Goal: Check status: Check status

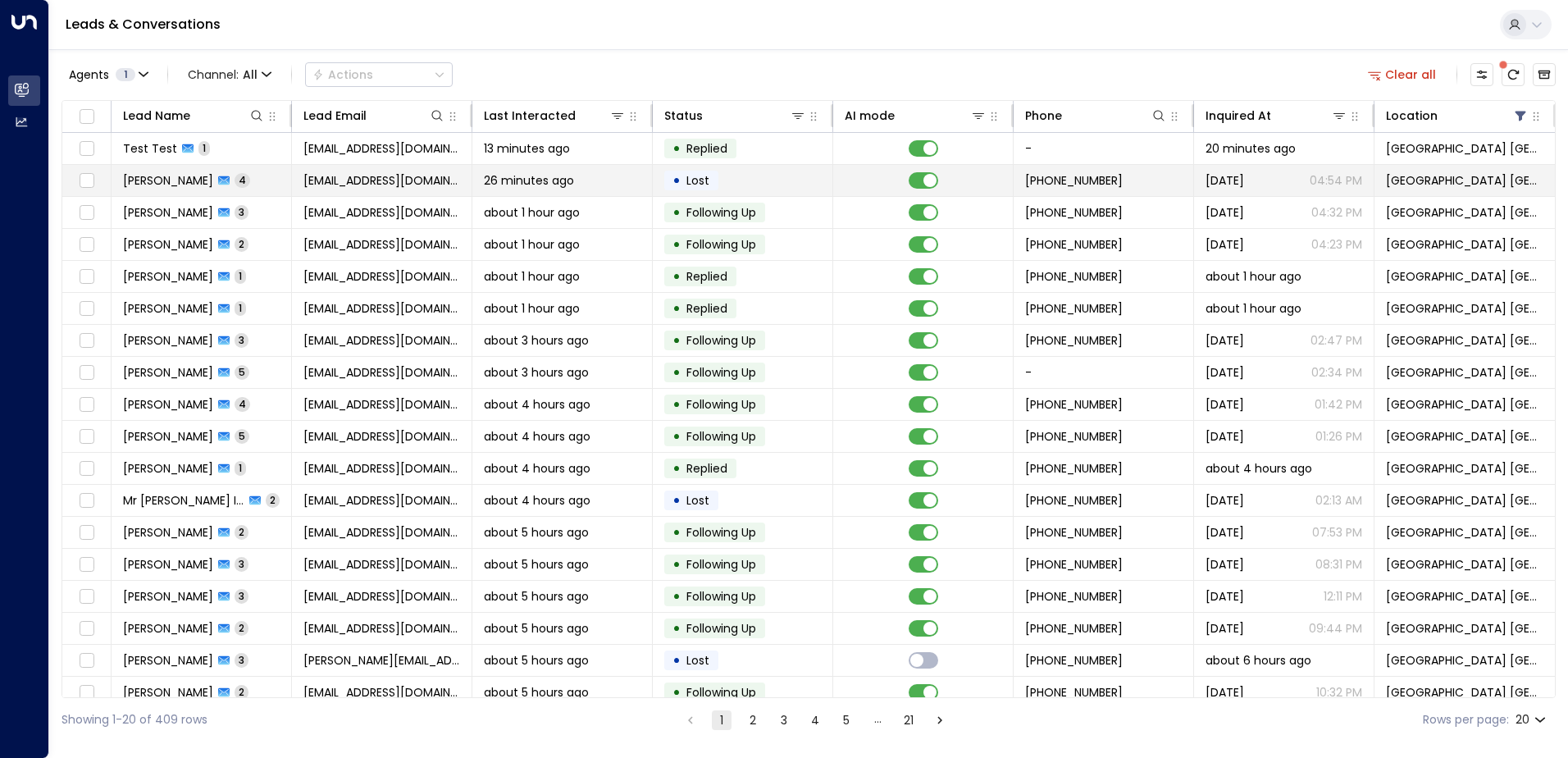
click at [554, 186] on span "26 minutes ago" at bounding box center [529, 181] width 90 height 16
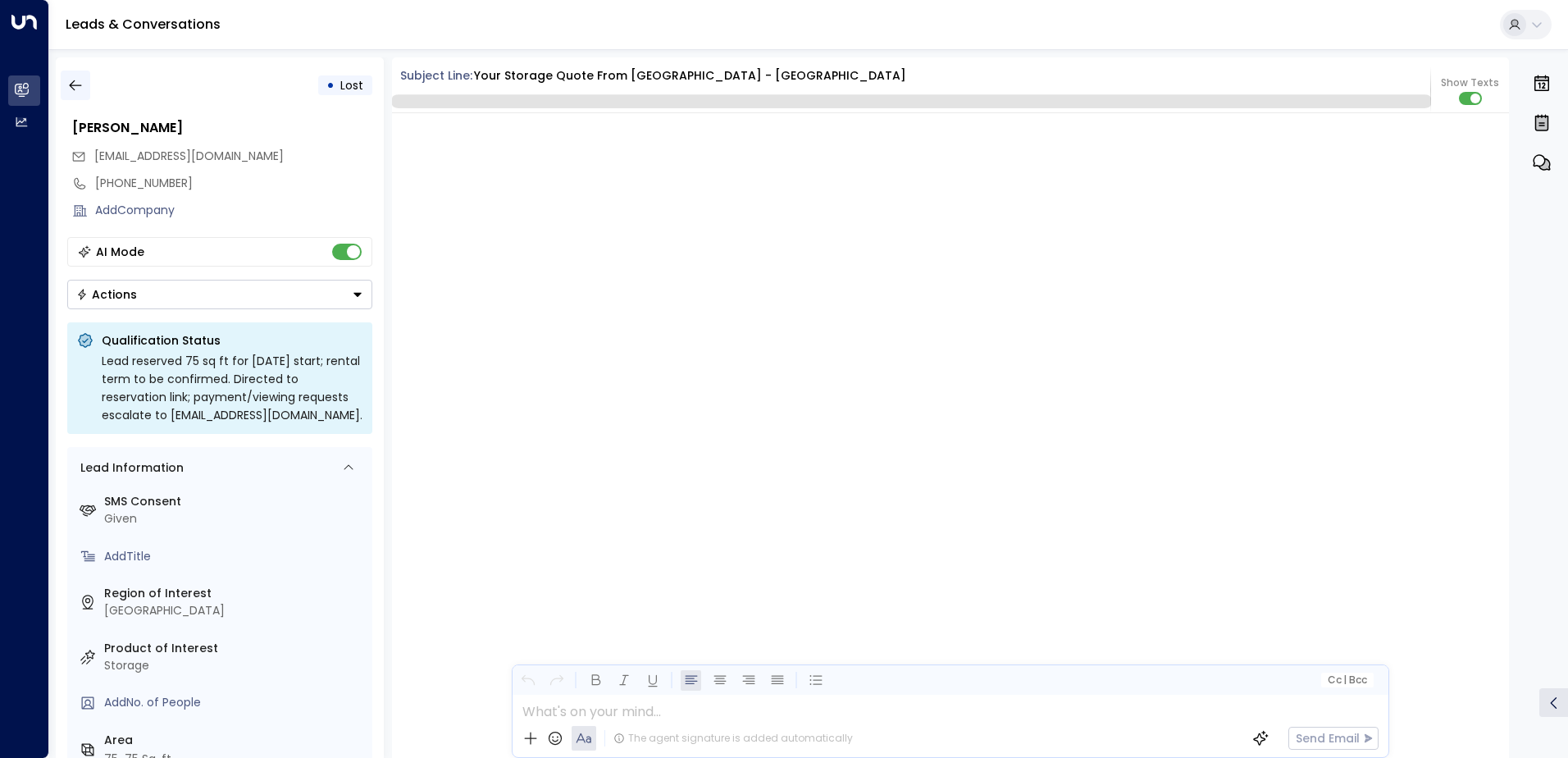
scroll to position [3472, 0]
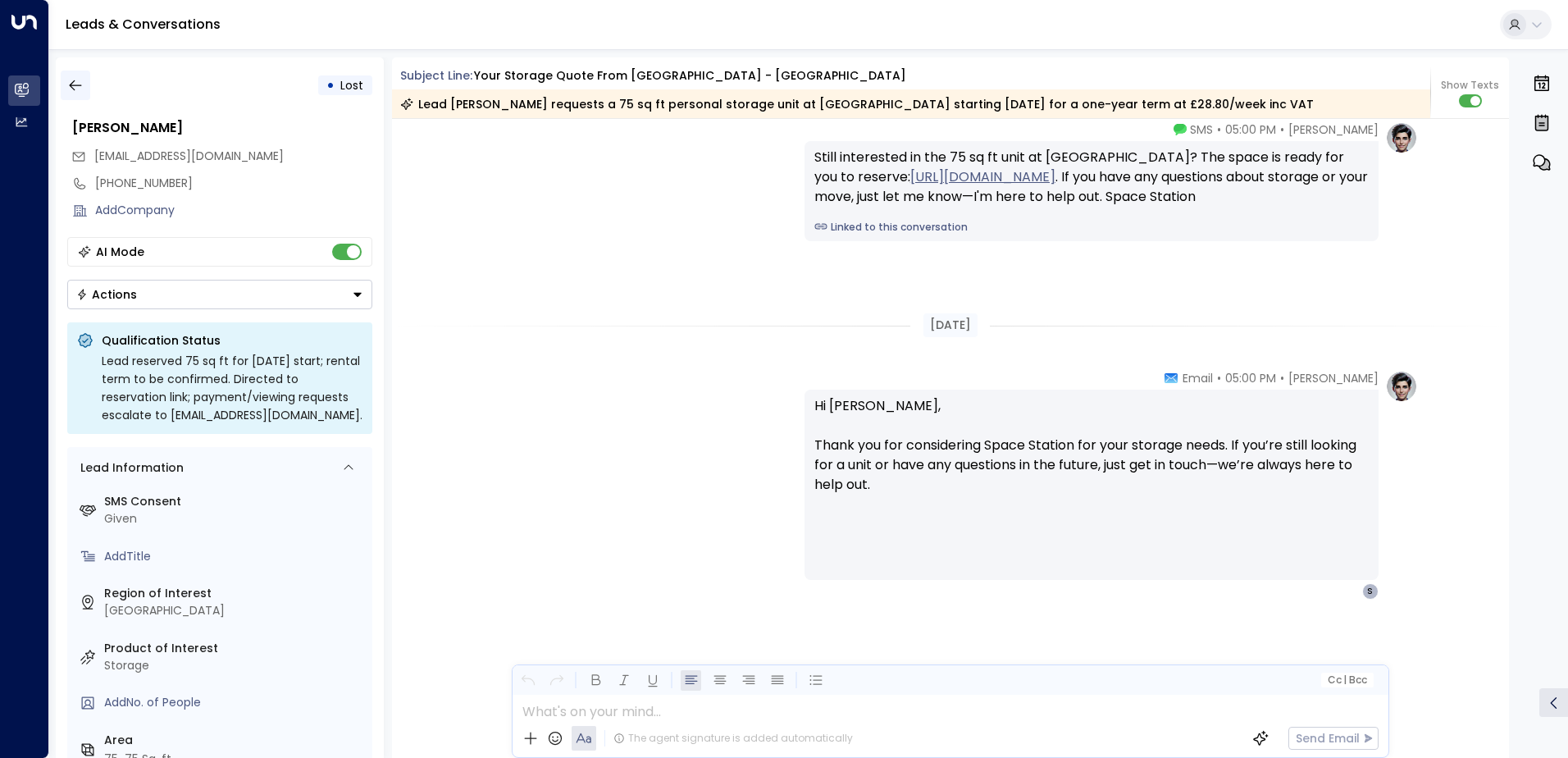
click at [70, 85] on icon "button" at bounding box center [75, 85] width 13 height 11
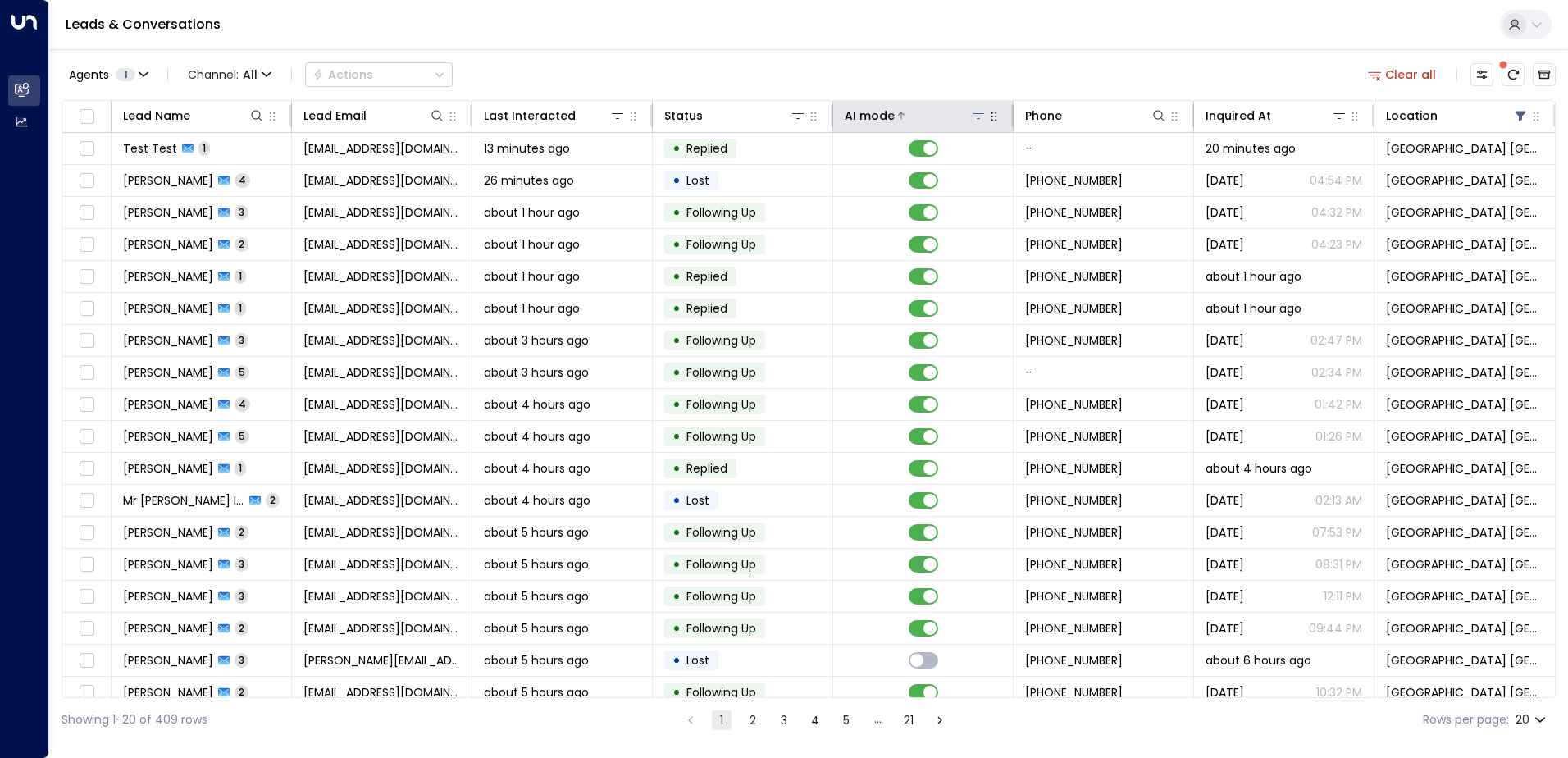
click at [981, 114] on icon at bounding box center [978, 115] width 13 height 13
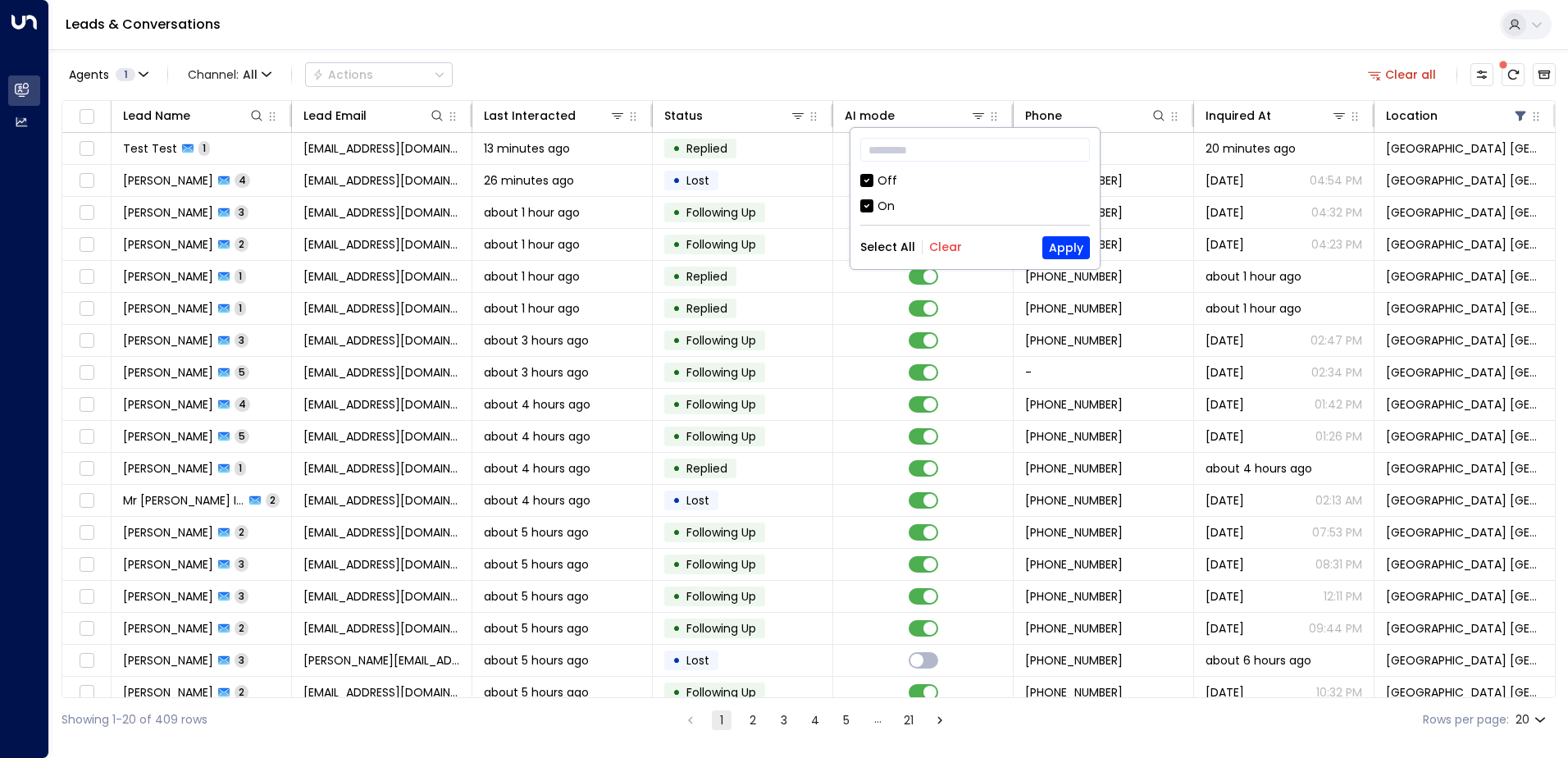
click at [877, 184] on div "Off" at bounding box center [975, 181] width 230 height 17
click at [1067, 247] on button "Apply" at bounding box center [1067, 247] width 47 height 23
